Goal: Transaction & Acquisition: Download file/media

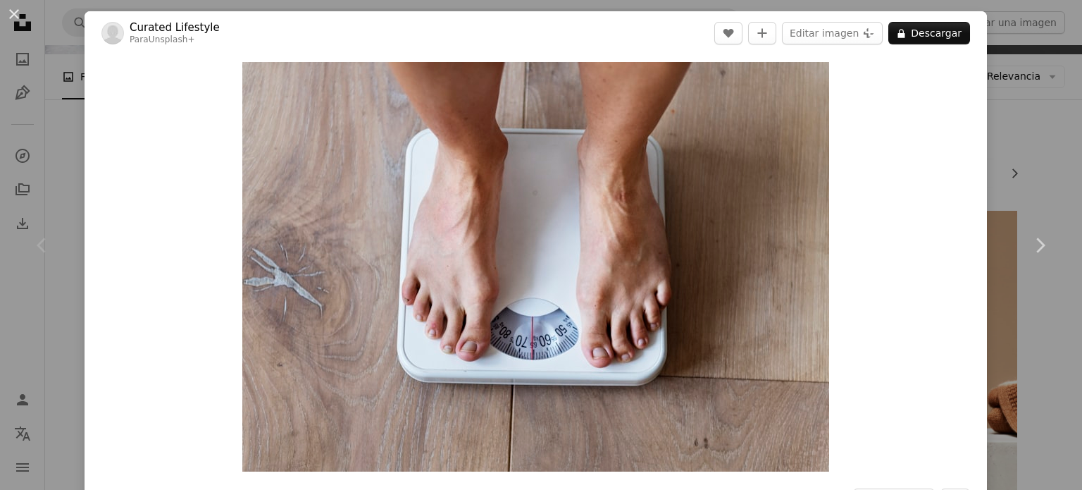
click at [986, 147] on div "An X shape Chevron left Chevron right Curated Lifestyle Para Unsplash+ A heart …" at bounding box center [541, 245] width 1082 height 490
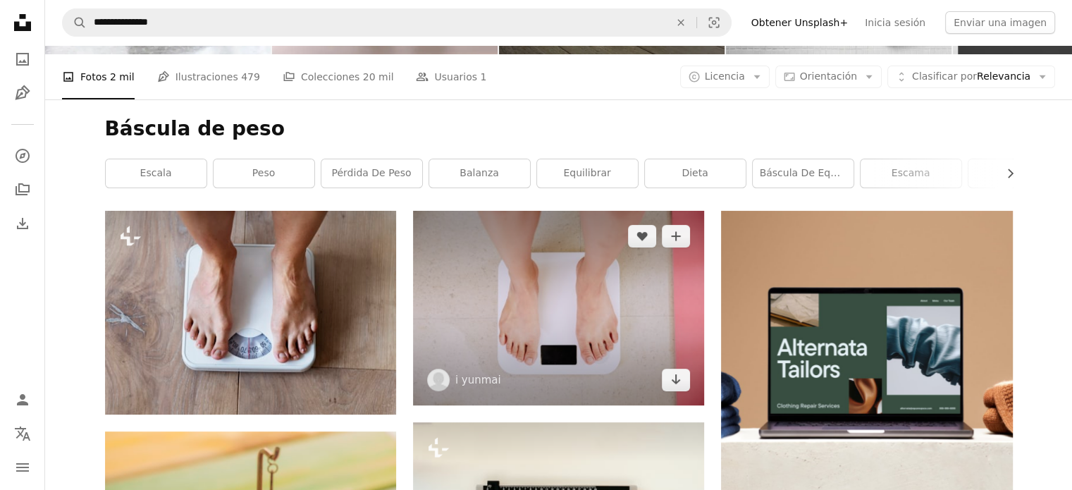
click at [626, 284] on img at bounding box center [558, 308] width 291 height 194
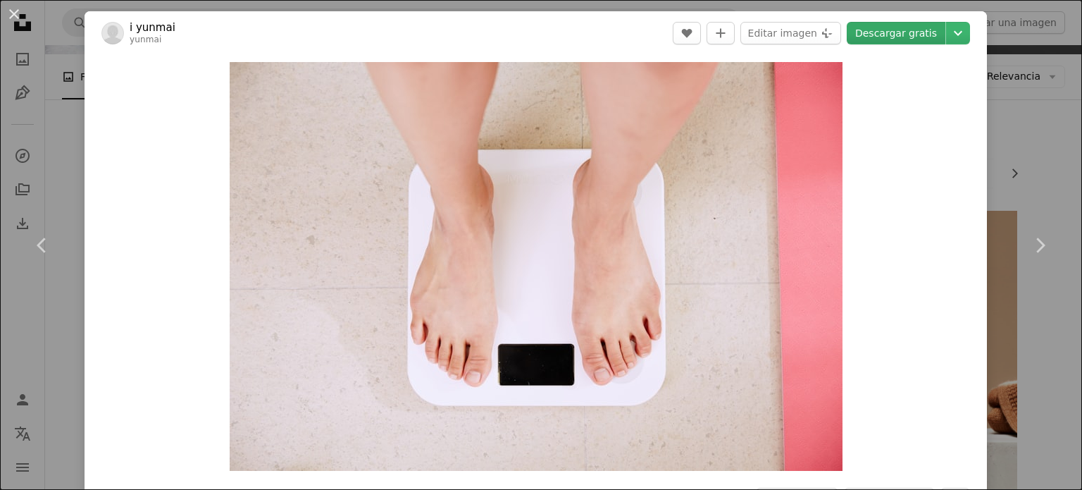
click at [899, 35] on link "Descargar gratis" at bounding box center [896, 33] width 99 height 23
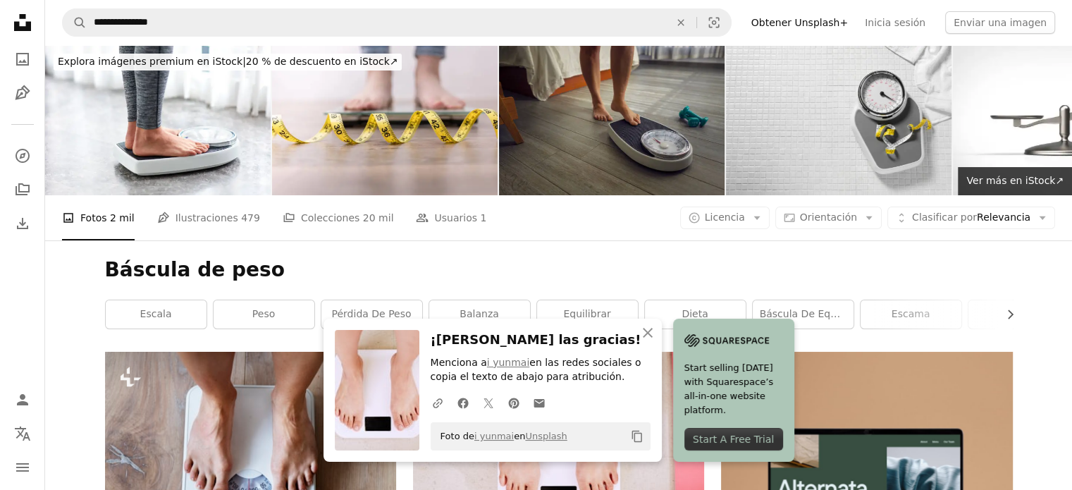
click at [27, 30] on icon at bounding box center [22, 22] width 17 height 17
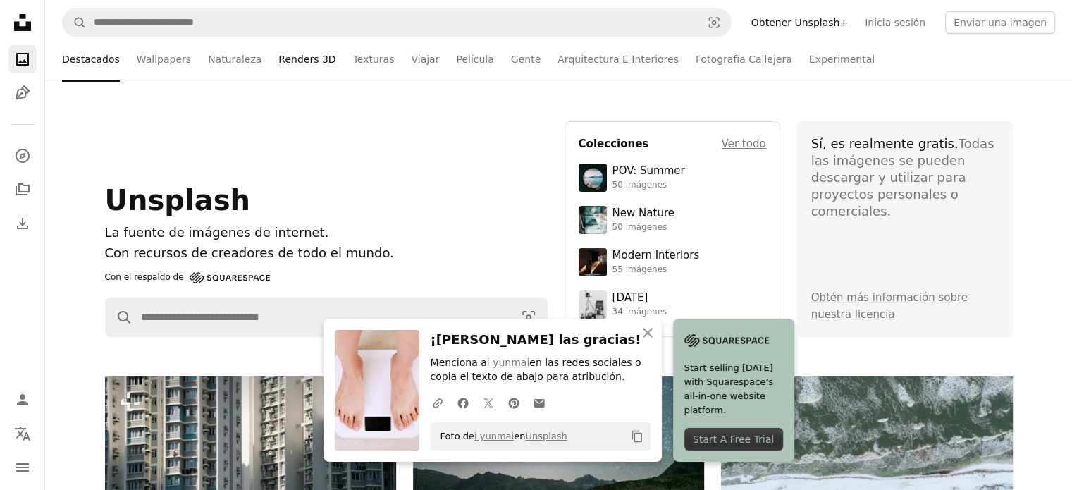
click at [290, 63] on link "Renders 3D" at bounding box center [306, 59] width 57 height 45
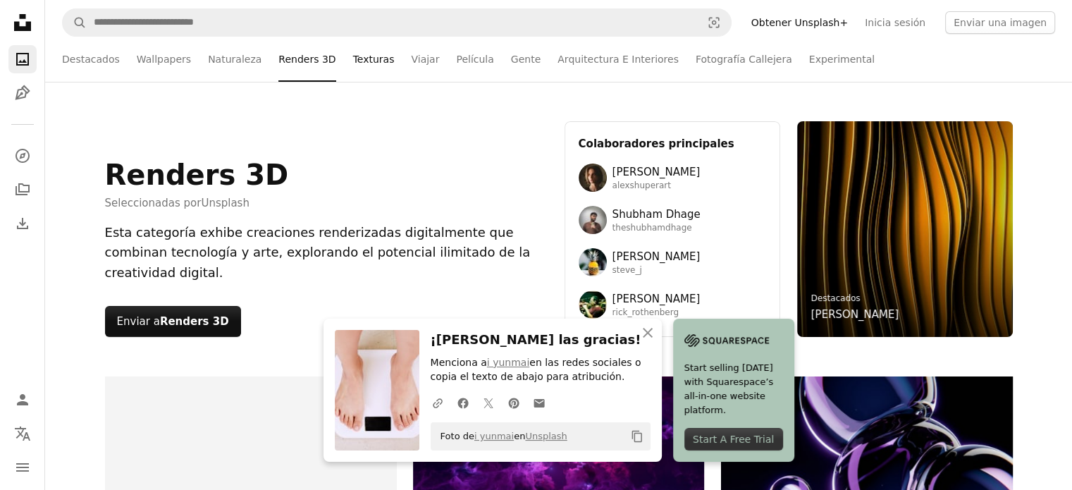
click at [353, 70] on link "Texturas" at bounding box center [374, 59] width 42 height 45
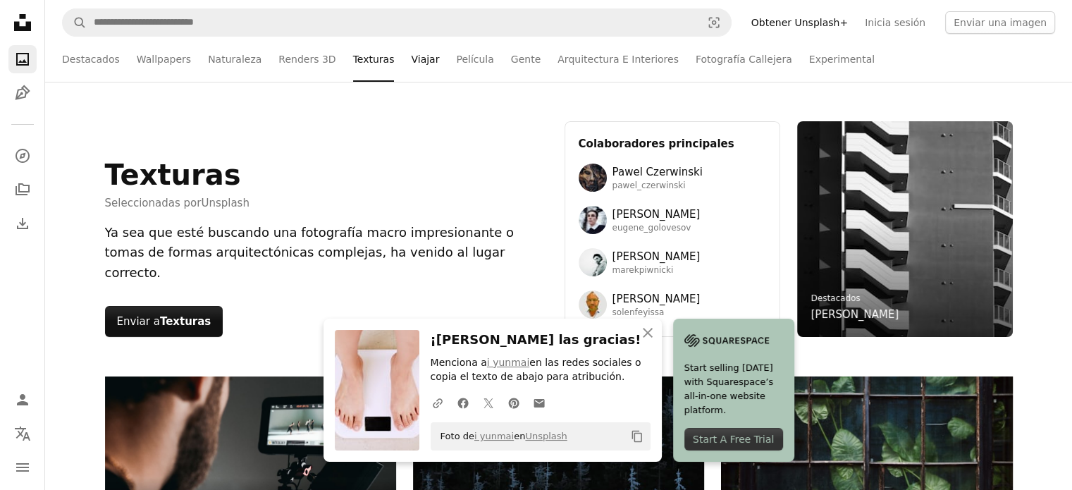
click at [411, 67] on link "Viajar" at bounding box center [425, 59] width 28 height 45
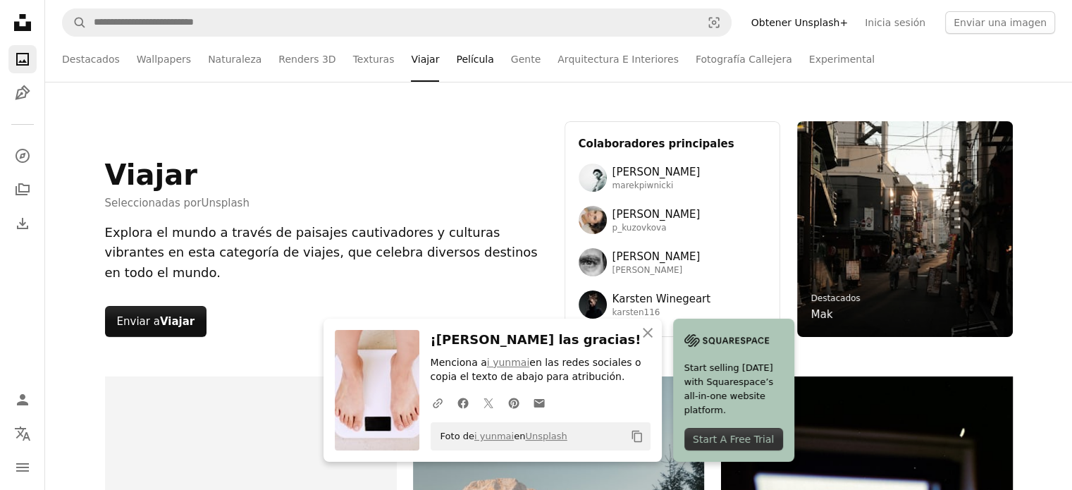
click at [457, 56] on link "Película" at bounding box center [474, 59] width 37 height 45
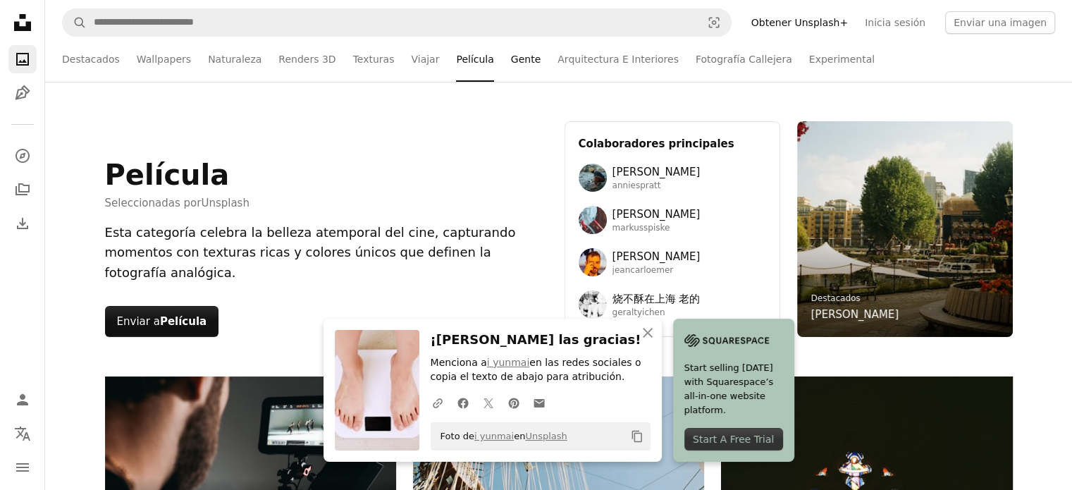
click at [511, 53] on link "Gente" at bounding box center [526, 59] width 30 height 45
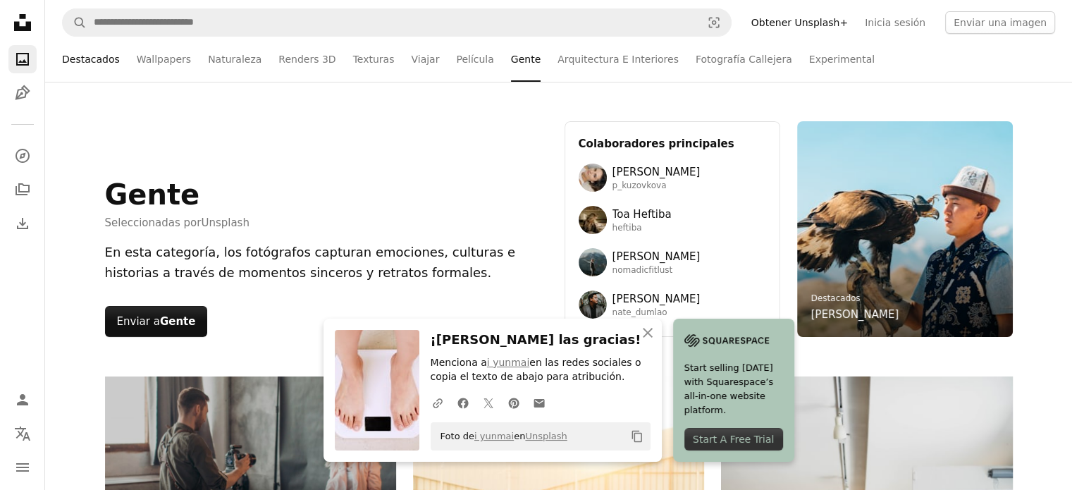
click at [64, 56] on link "Destacados" at bounding box center [91, 59] width 58 height 45
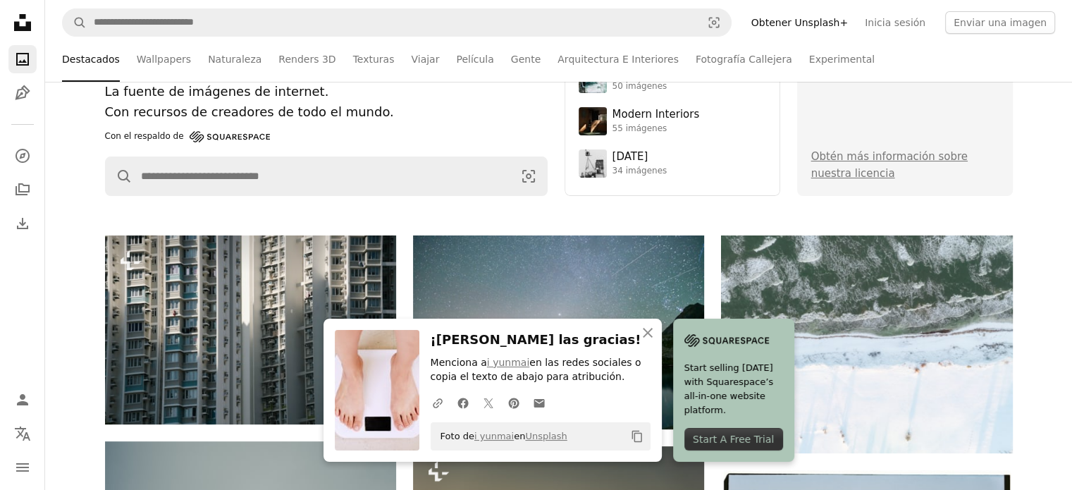
scroll to position [352, 0]
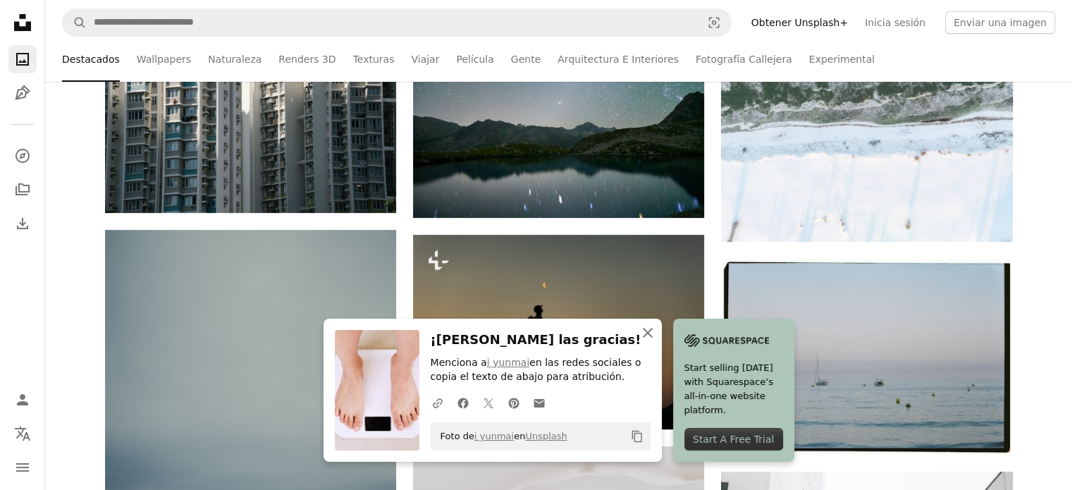
click at [643, 336] on icon "button" at bounding box center [648, 333] width 10 height 10
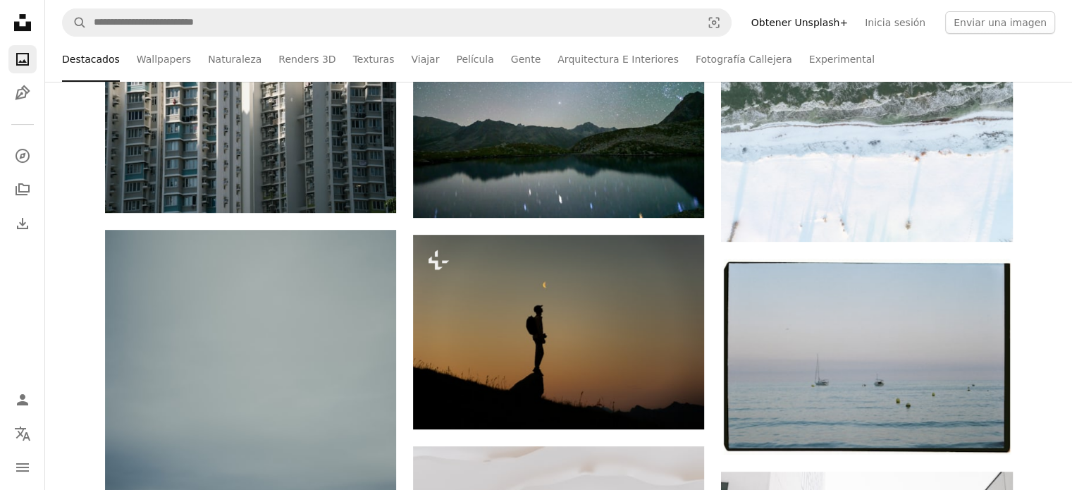
scroll to position [0, 0]
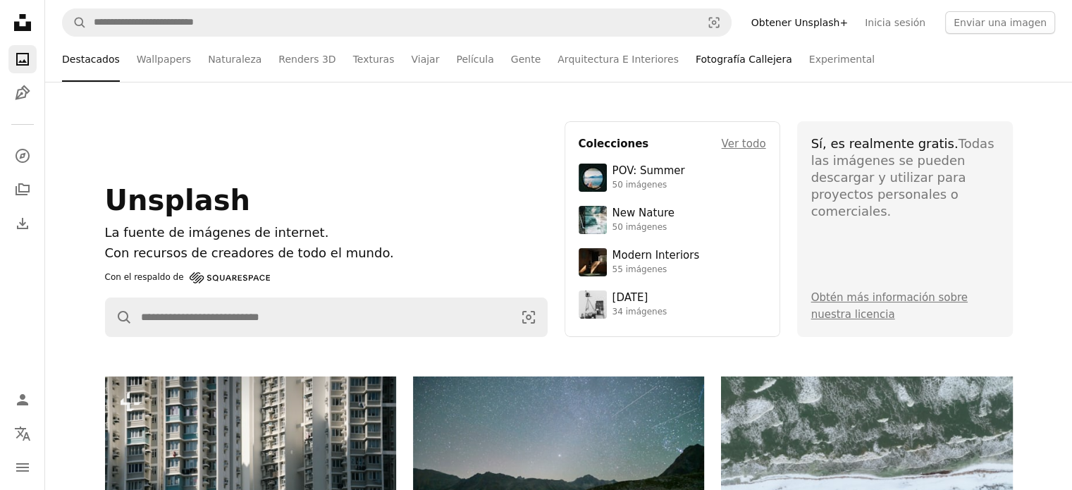
click at [696, 63] on link "Fotografía Callejera" at bounding box center [744, 59] width 97 height 45
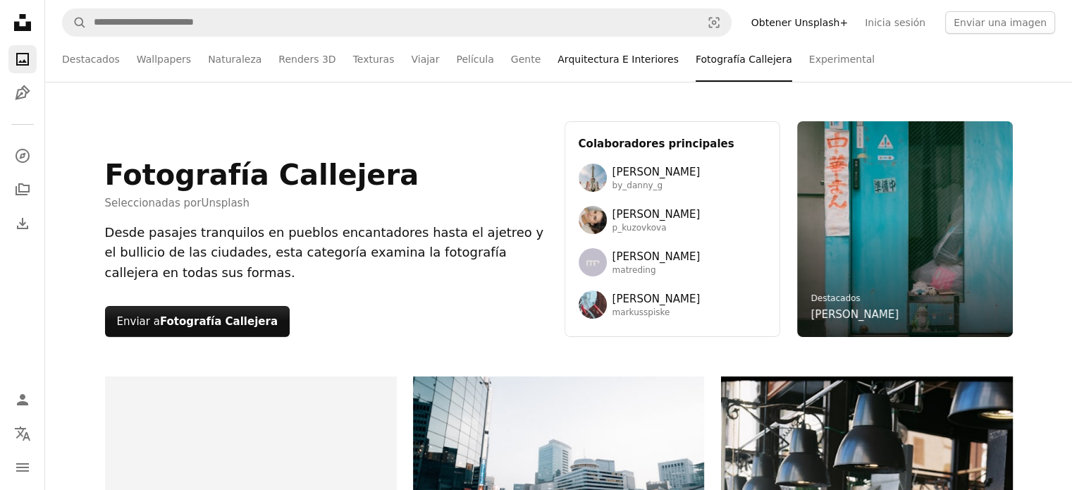
click at [562, 66] on link "Arquitectura E Interiores" at bounding box center [617, 59] width 121 height 45
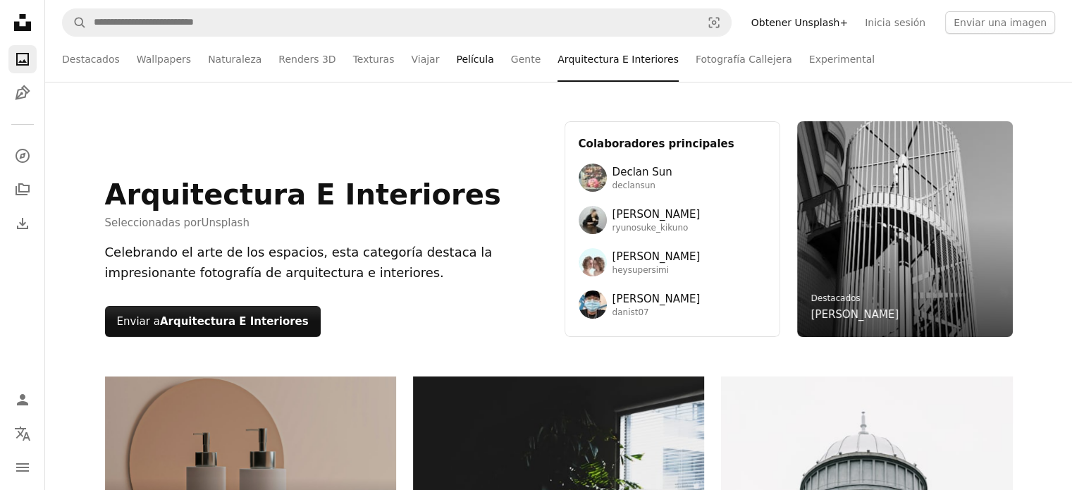
click at [456, 58] on link "Película" at bounding box center [474, 59] width 37 height 45
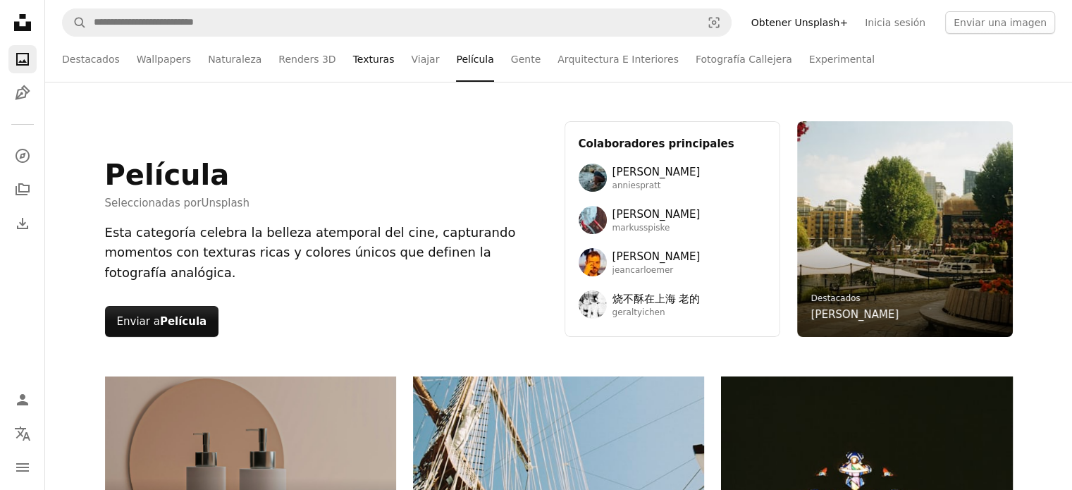
click at [353, 65] on link "Texturas" at bounding box center [374, 59] width 42 height 45
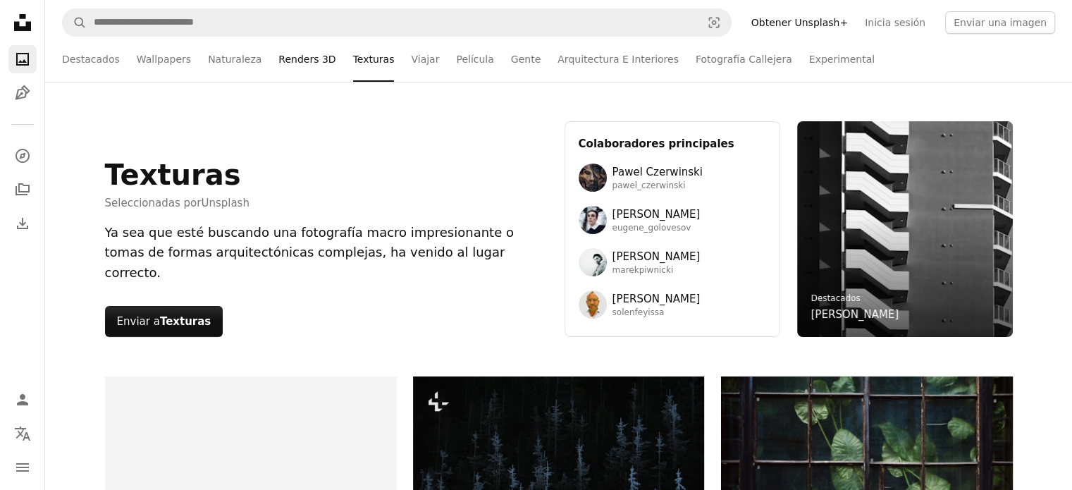
click at [288, 61] on link "Renders 3D" at bounding box center [306, 59] width 57 height 45
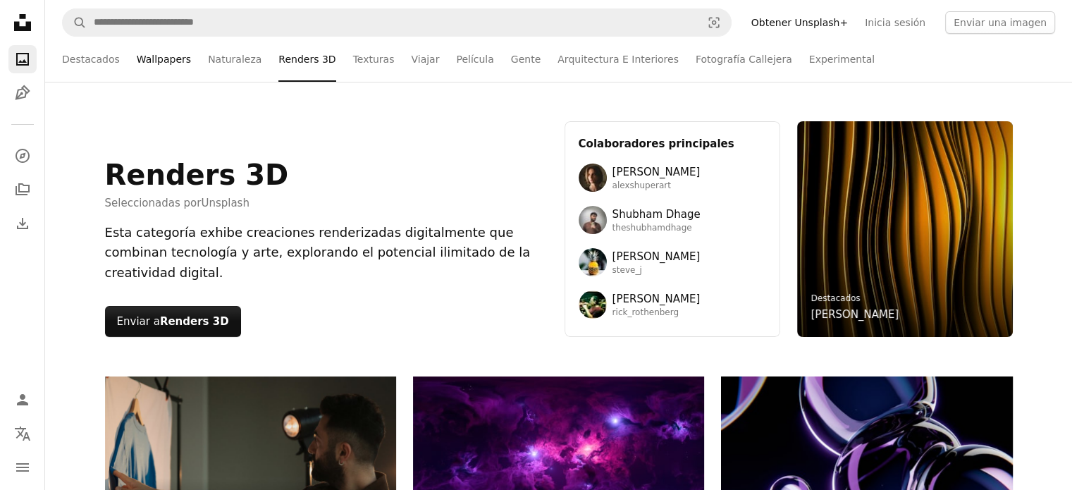
click at [144, 63] on link "Wallpapers" at bounding box center [164, 59] width 54 height 45
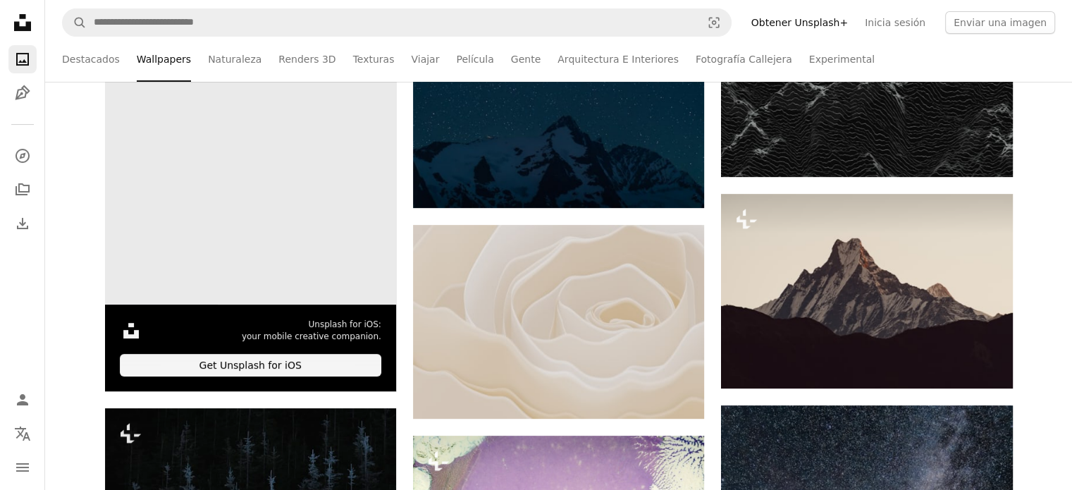
scroll to position [282, 0]
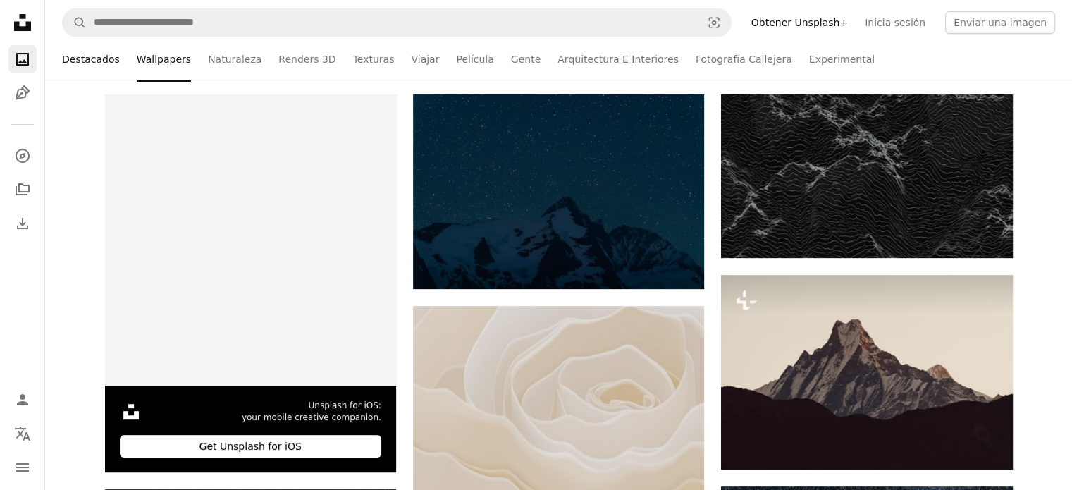
click at [98, 59] on link "Destacados" at bounding box center [91, 59] width 58 height 45
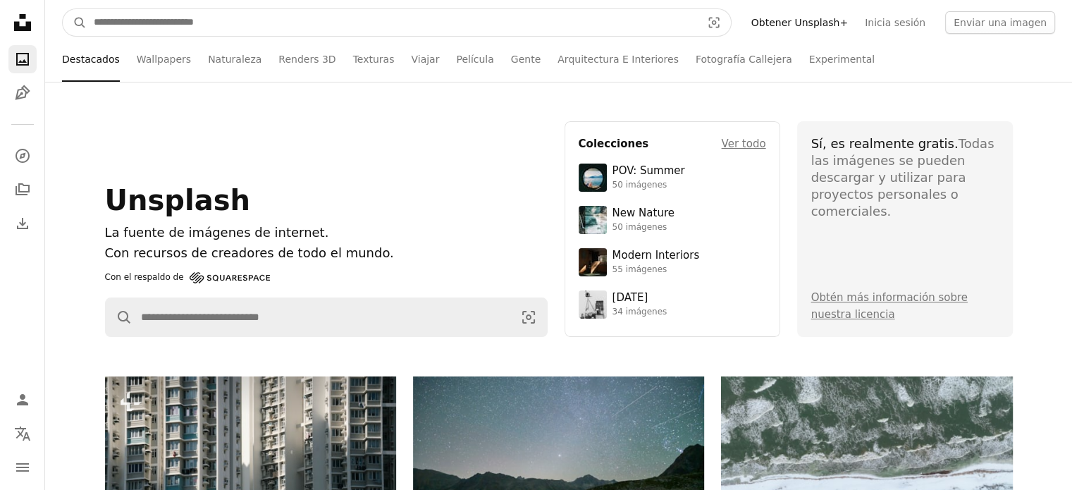
click at [273, 23] on input "Encuentra imágenes en todo el sitio" at bounding box center [392, 22] width 610 height 27
type input "**********"
click at [63, 9] on button "A magnifying glass" at bounding box center [75, 22] width 24 height 27
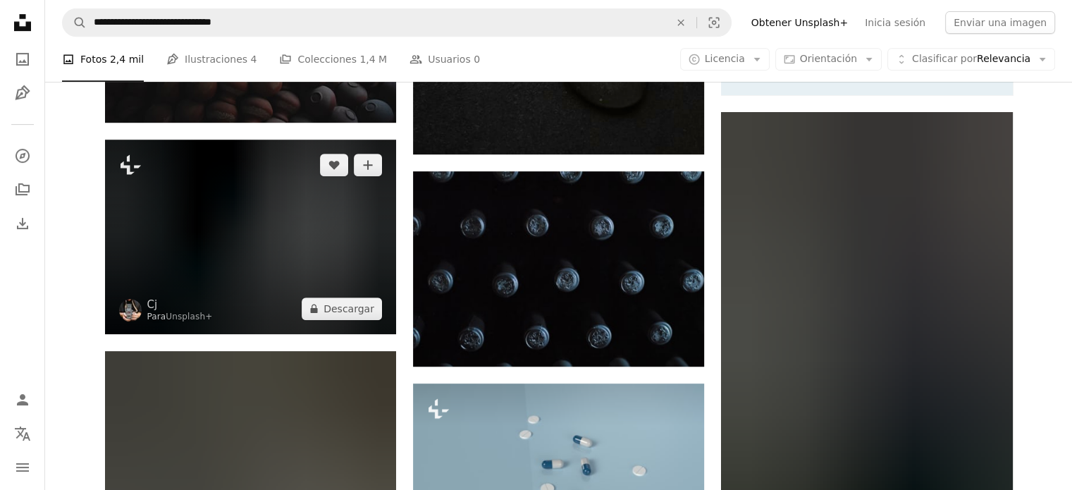
scroll to position [775, 0]
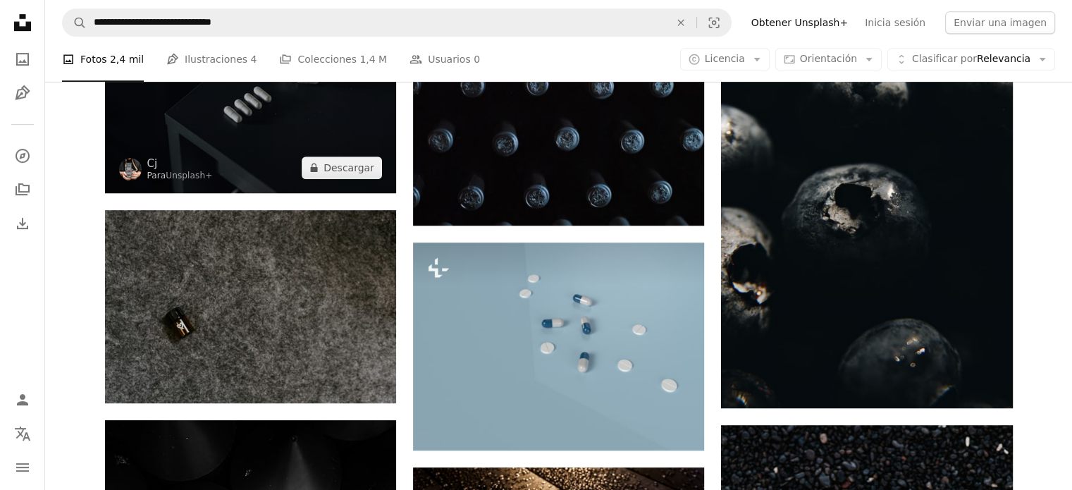
click at [335, 154] on img at bounding box center [250, 96] width 291 height 195
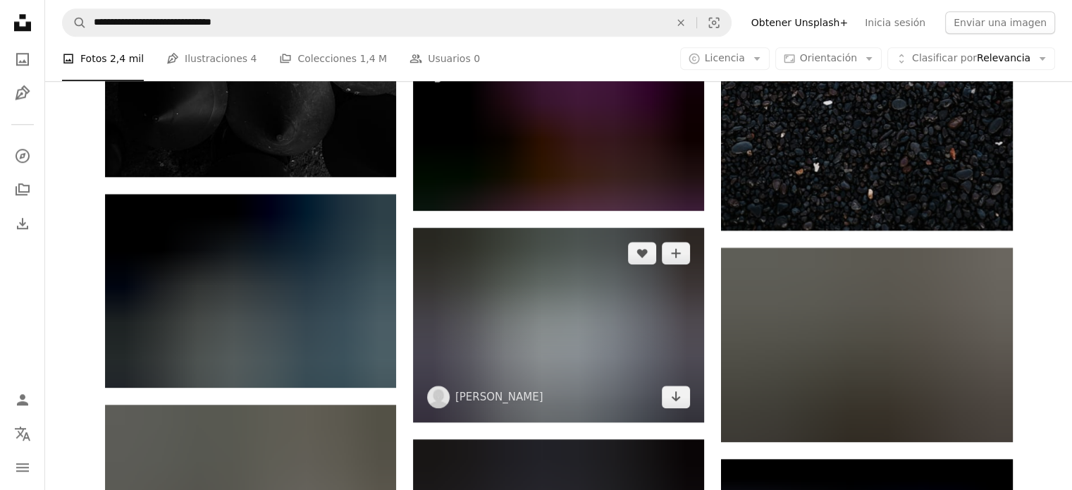
scroll to position [1480, 0]
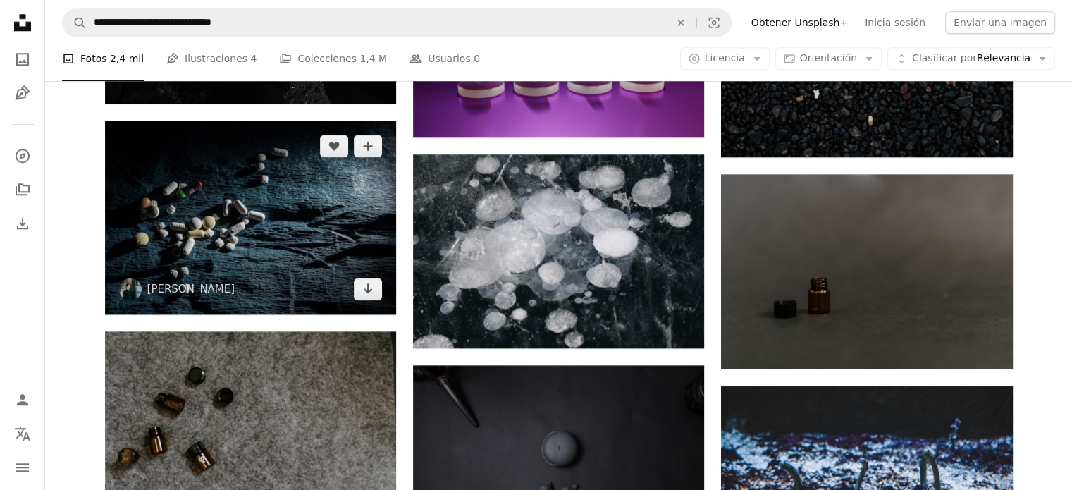
click at [216, 262] on img at bounding box center [250, 218] width 291 height 194
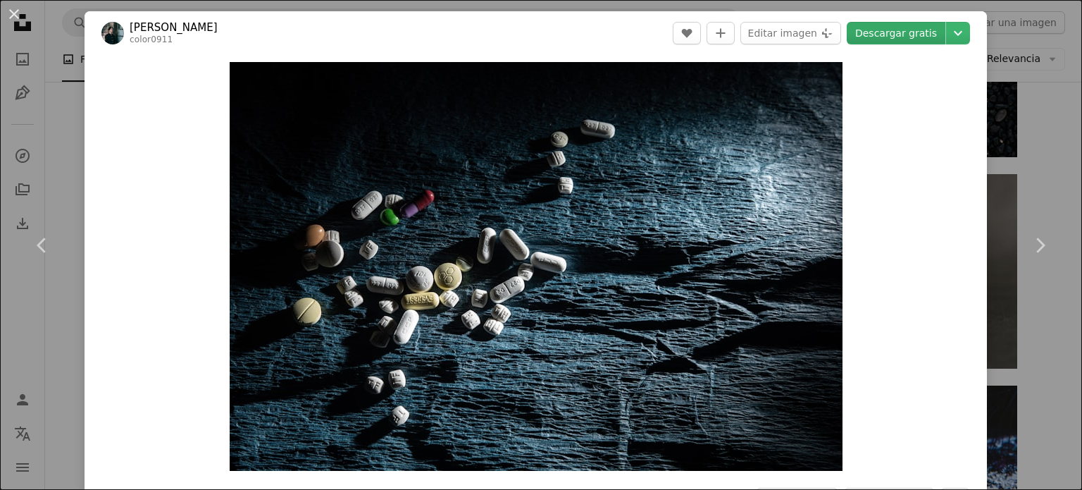
click at [884, 30] on link "Descargar gratis" at bounding box center [896, 33] width 99 height 23
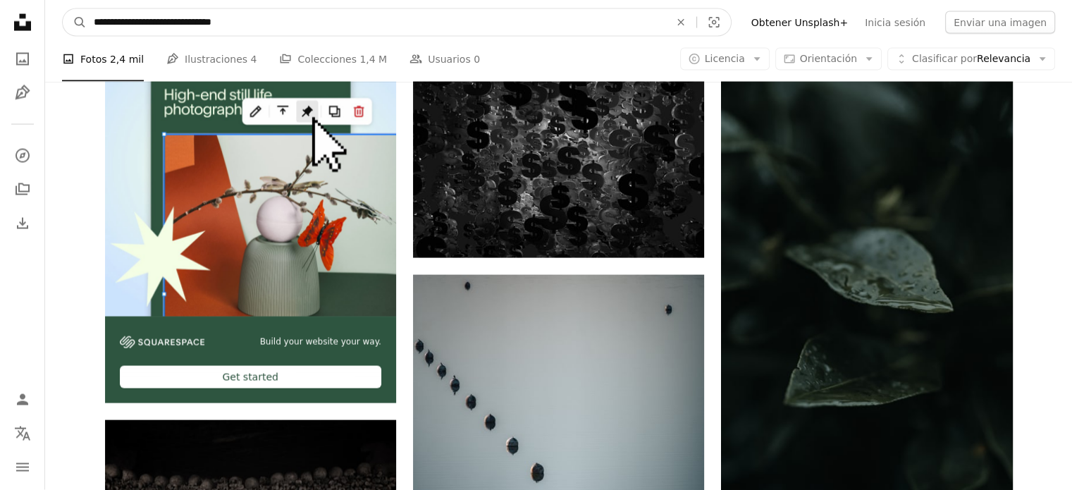
scroll to position [2808, 0]
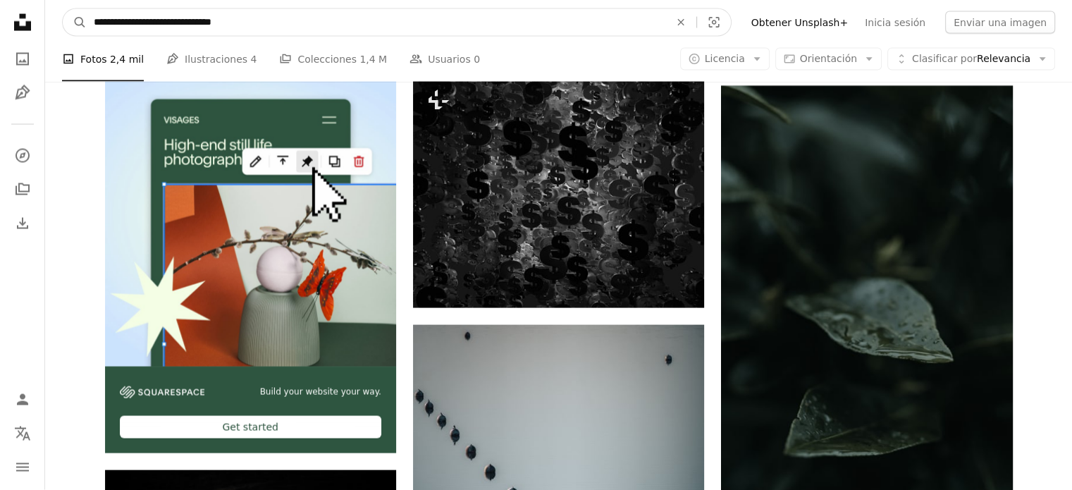
drag, startPoint x: 318, startPoint y: 27, endPoint x: 0, endPoint y: -5, distance: 319.5
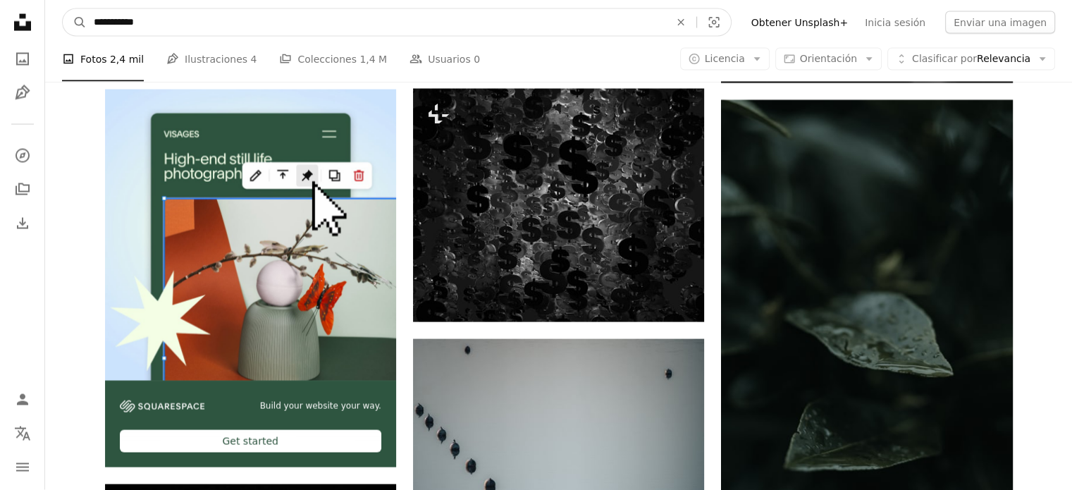
type input "**********"
click button "A magnifying glass" at bounding box center [75, 22] width 24 height 27
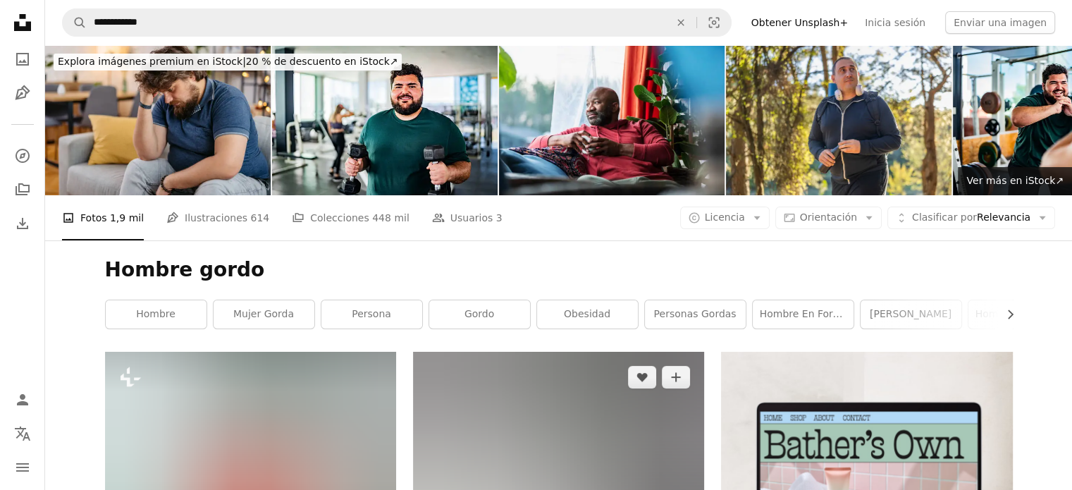
scroll to position [141, 0]
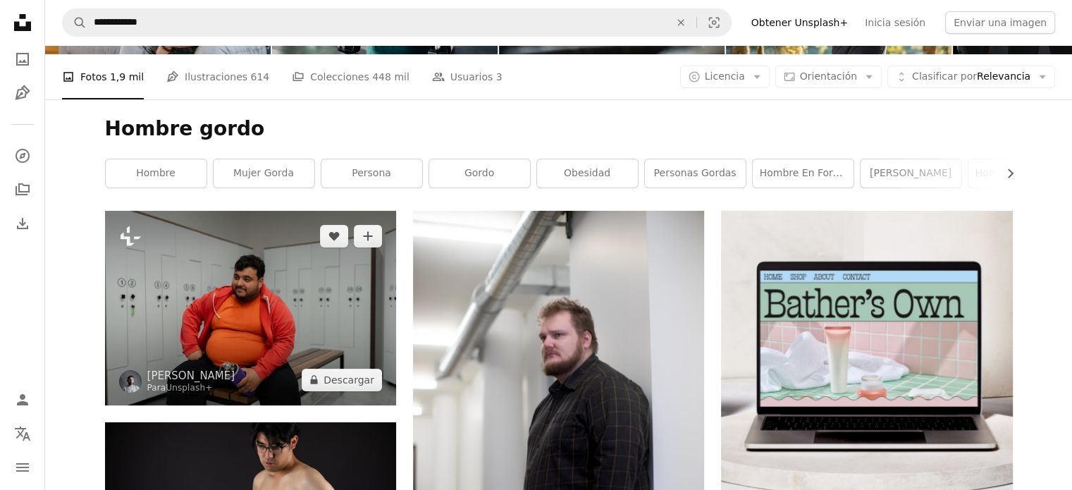
click at [285, 267] on img at bounding box center [250, 308] width 291 height 194
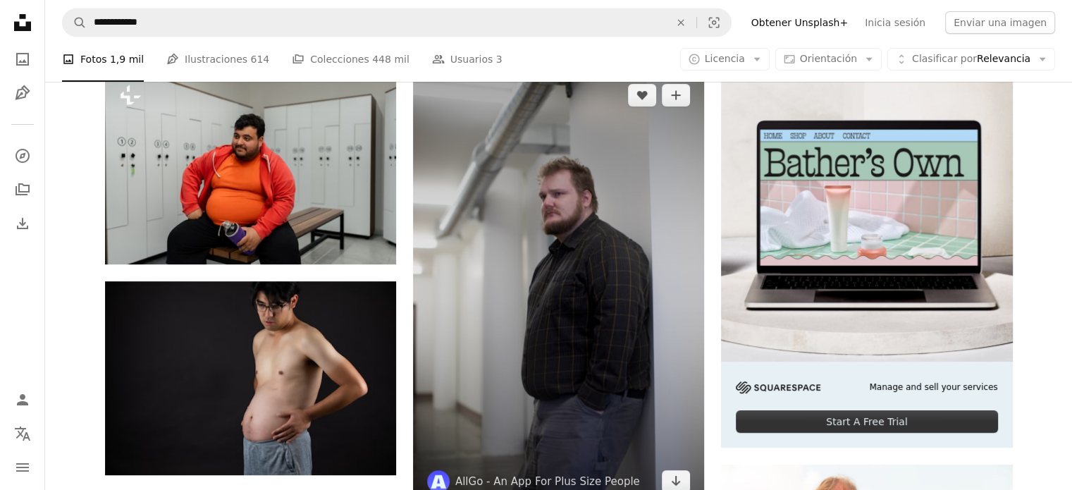
scroll to position [352, 0]
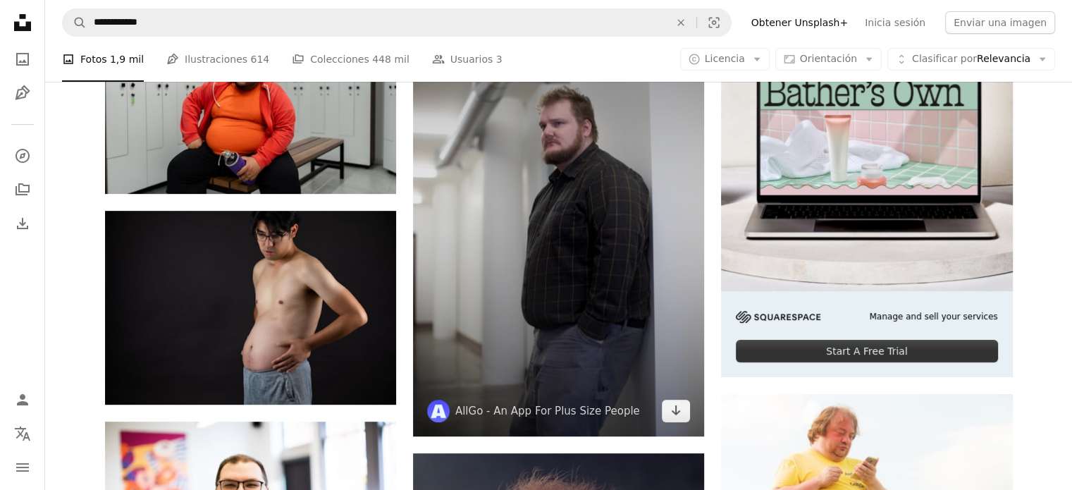
click at [596, 319] on img at bounding box center [558, 217] width 291 height 437
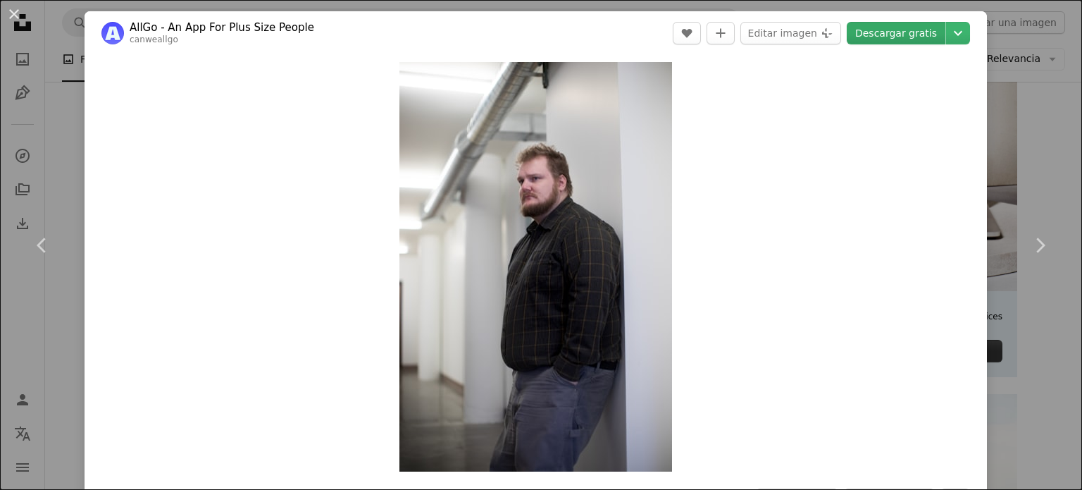
click at [882, 29] on link "Descargar gratis" at bounding box center [896, 33] width 99 height 23
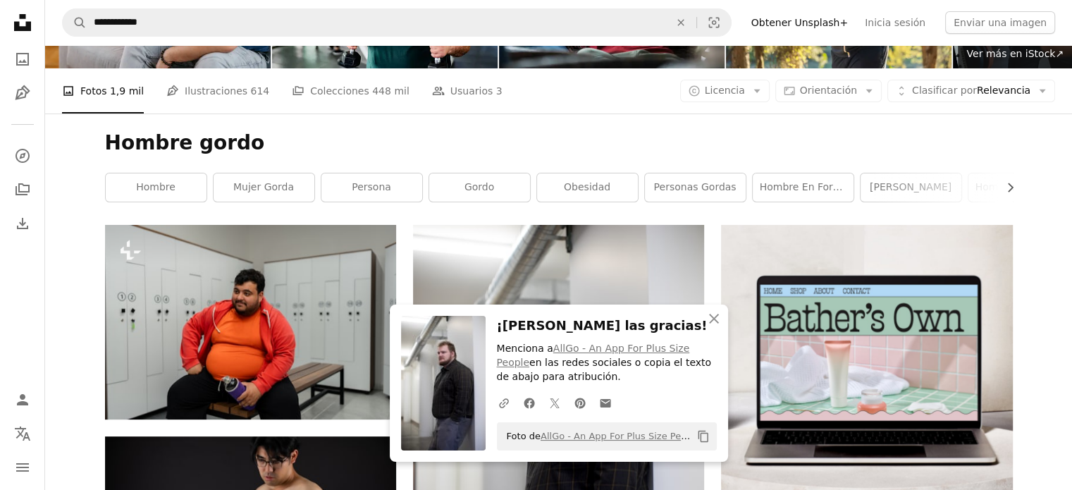
scroll to position [70, 0]
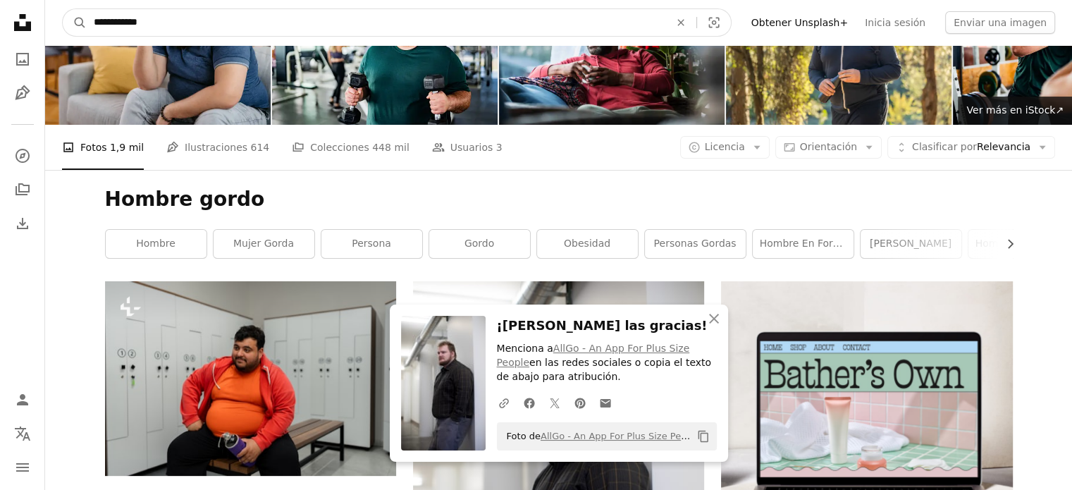
drag, startPoint x: 197, startPoint y: 23, endPoint x: 4, endPoint y: 23, distance: 193.1
type input "**********"
click button "A magnifying glass" at bounding box center [75, 22] width 24 height 27
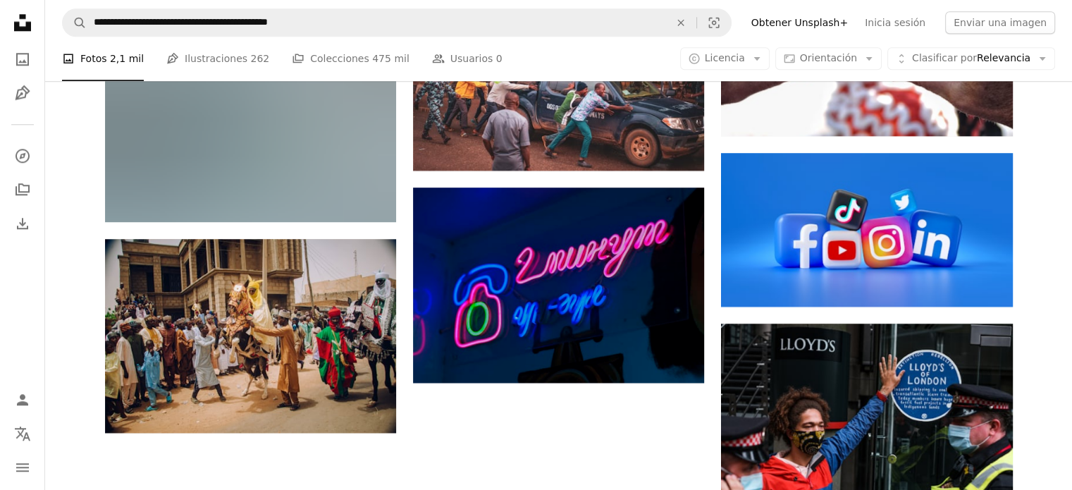
scroll to position [1621, 0]
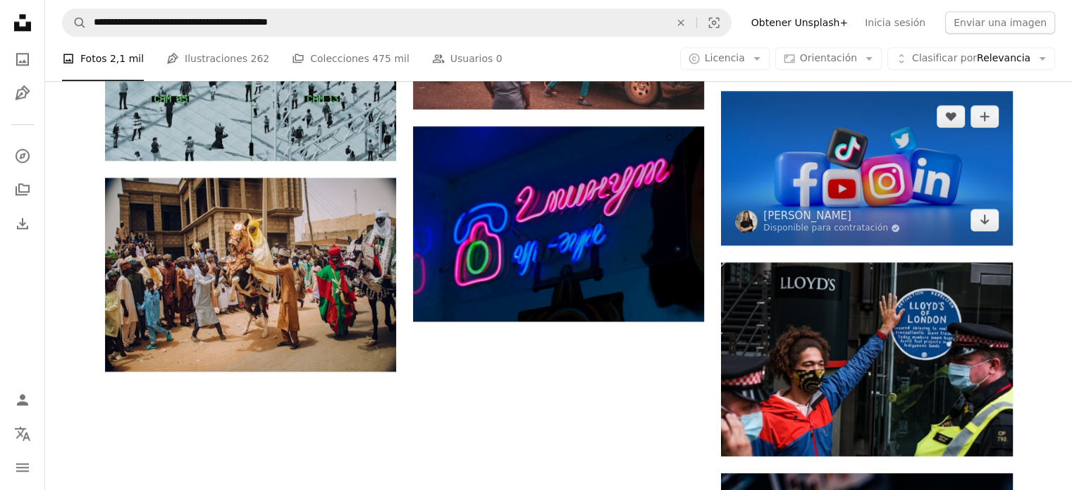
click at [820, 193] on img at bounding box center [866, 168] width 291 height 154
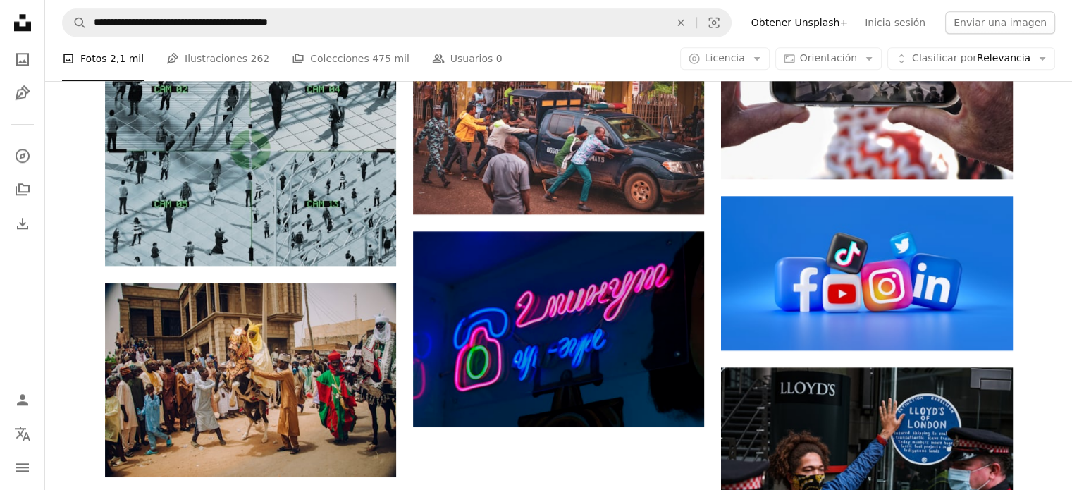
scroll to position [1370, 0]
